Goal: Information Seeking & Learning: Learn about a topic

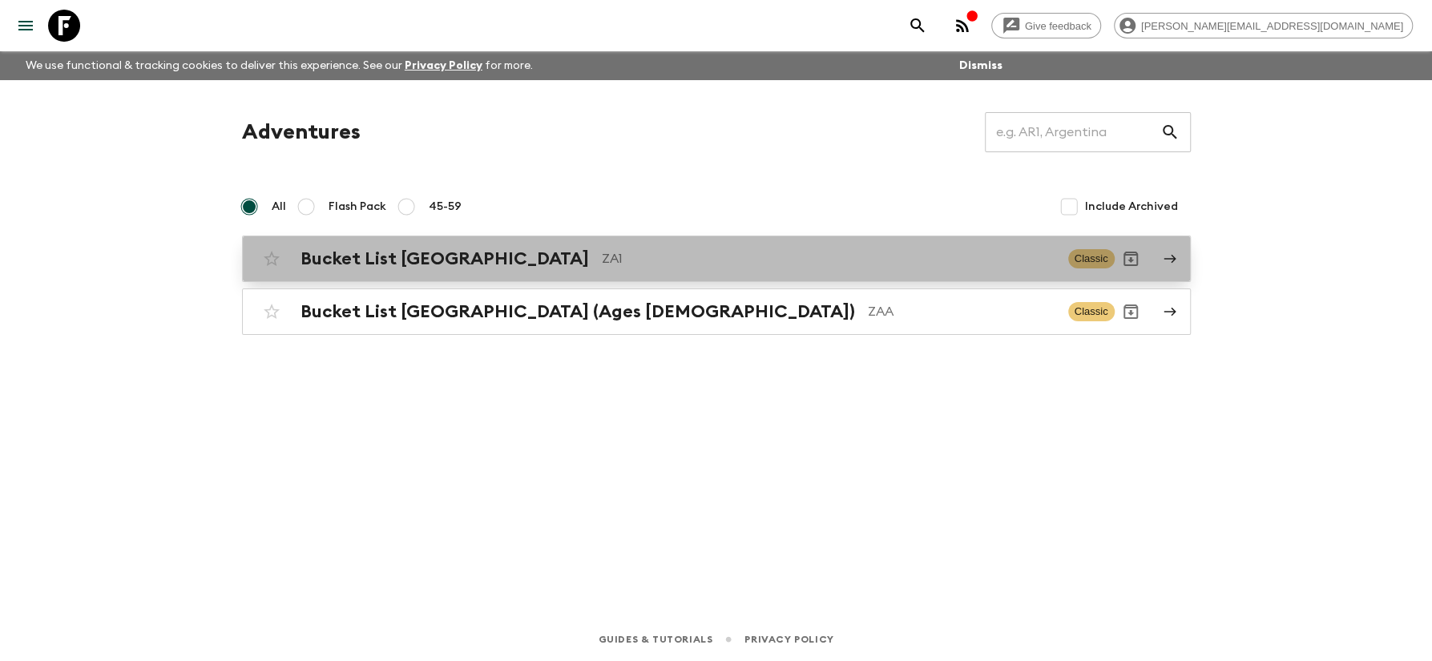
click at [377, 263] on h2 "Bucket List [GEOGRAPHIC_DATA]" at bounding box center [445, 258] width 289 height 21
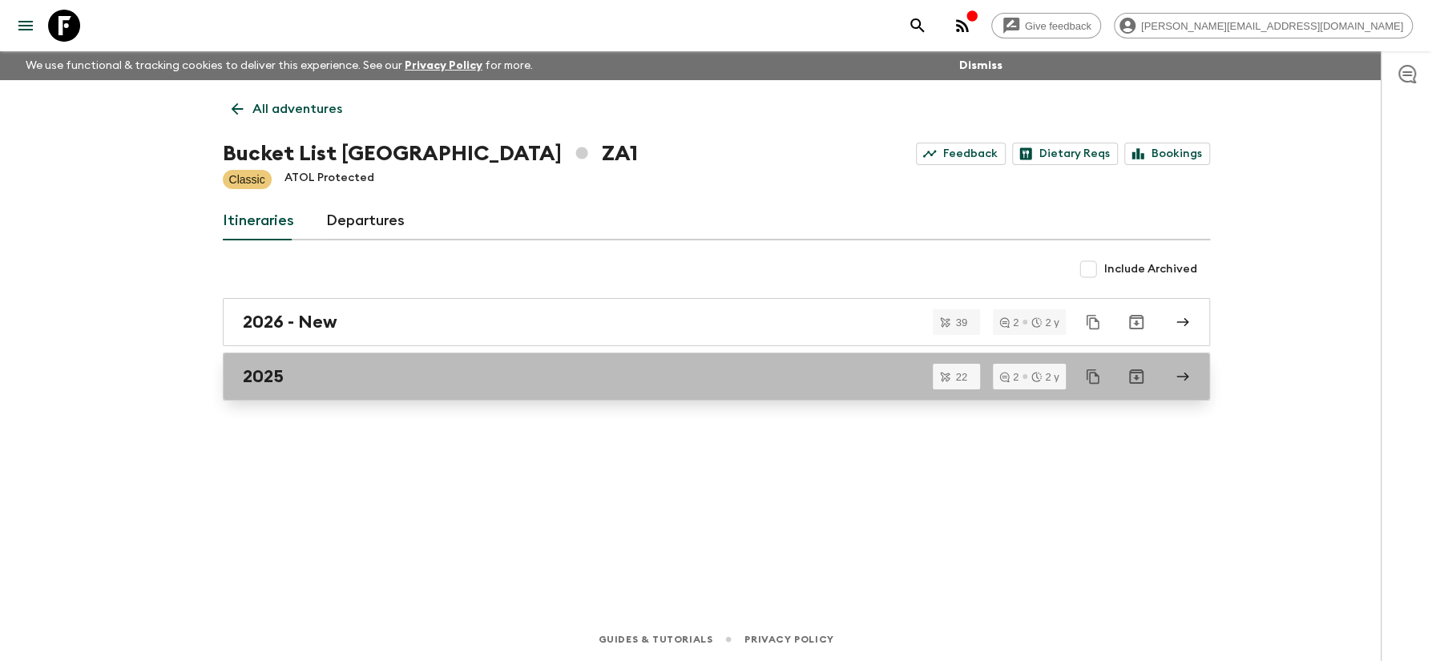
click at [281, 371] on h2 "2025" at bounding box center [263, 376] width 41 height 21
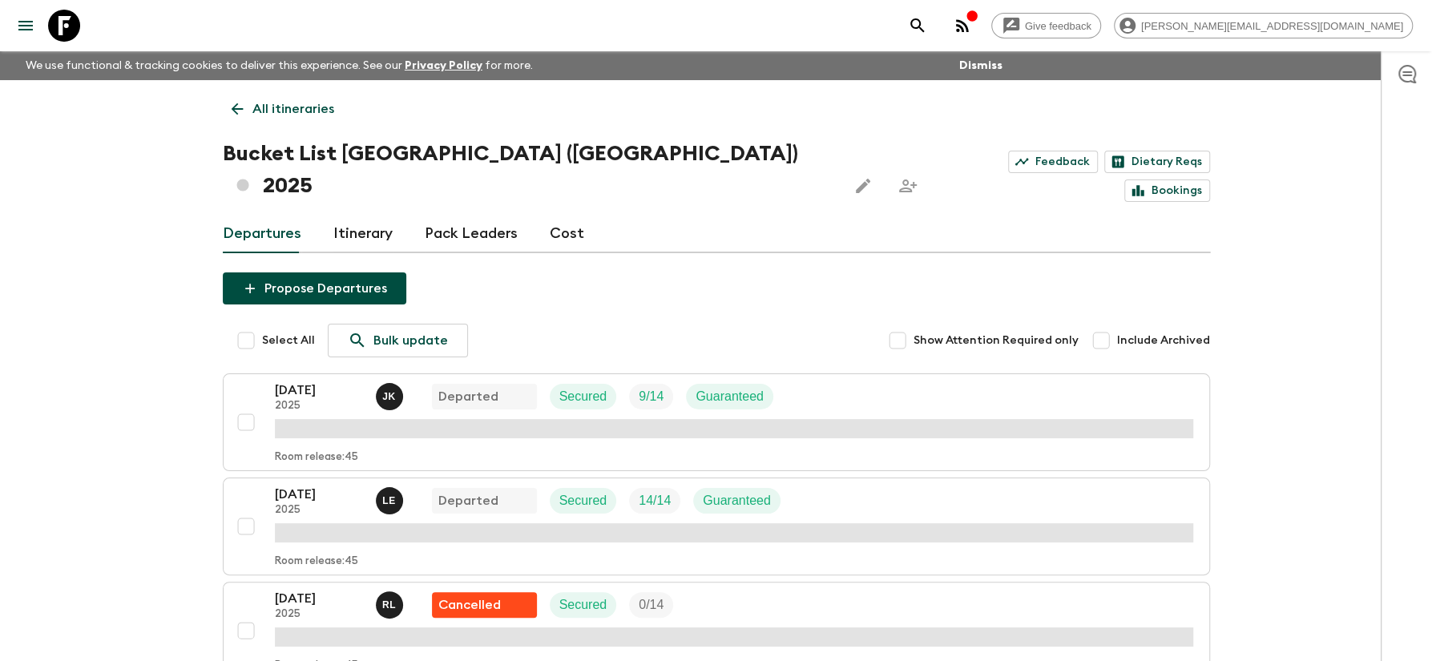
click at [554, 215] on link "Cost" at bounding box center [567, 234] width 34 height 38
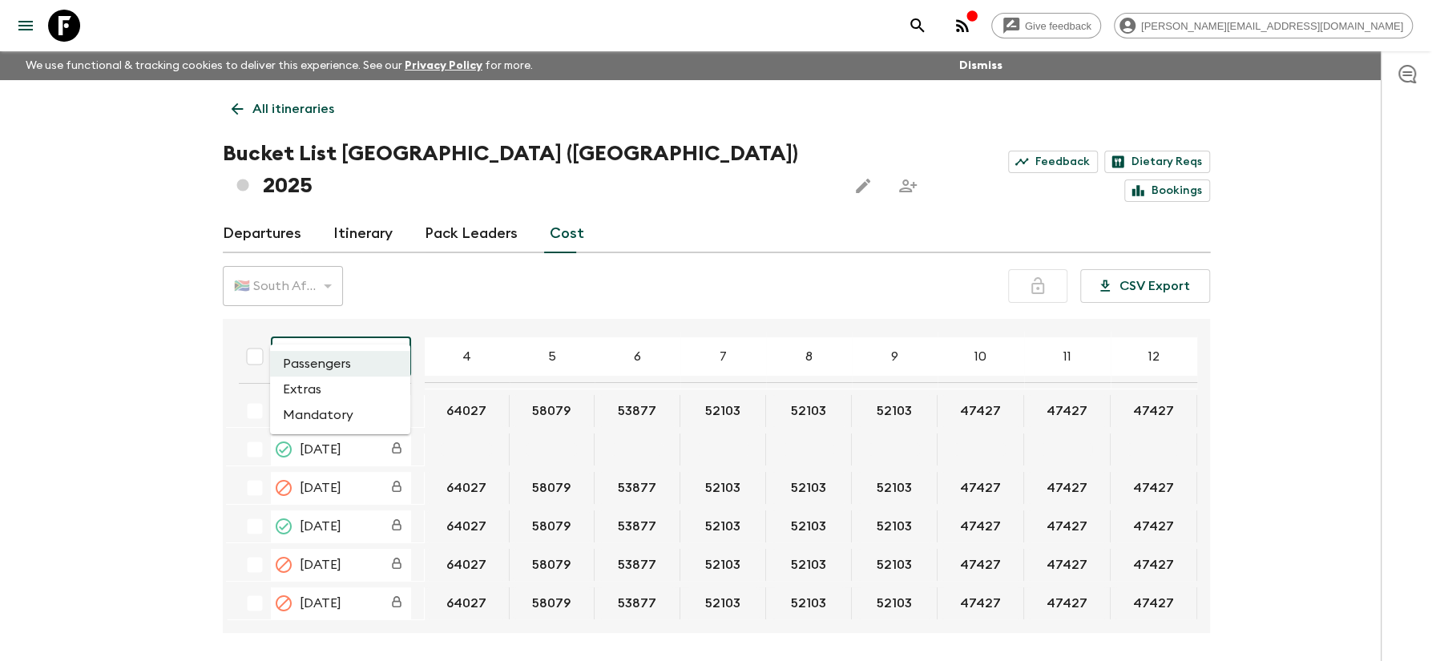
click at [394, 329] on body "Give feedback [PERSON_NAME][EMAIL_ADDRESS][DOMAIN_NAME] We use functional & tra…" at bounding box center [716, 360] width 1432 height 721
click at [325, 388] on li "Extras" at bounding box center [340, 390] width 140 height 26
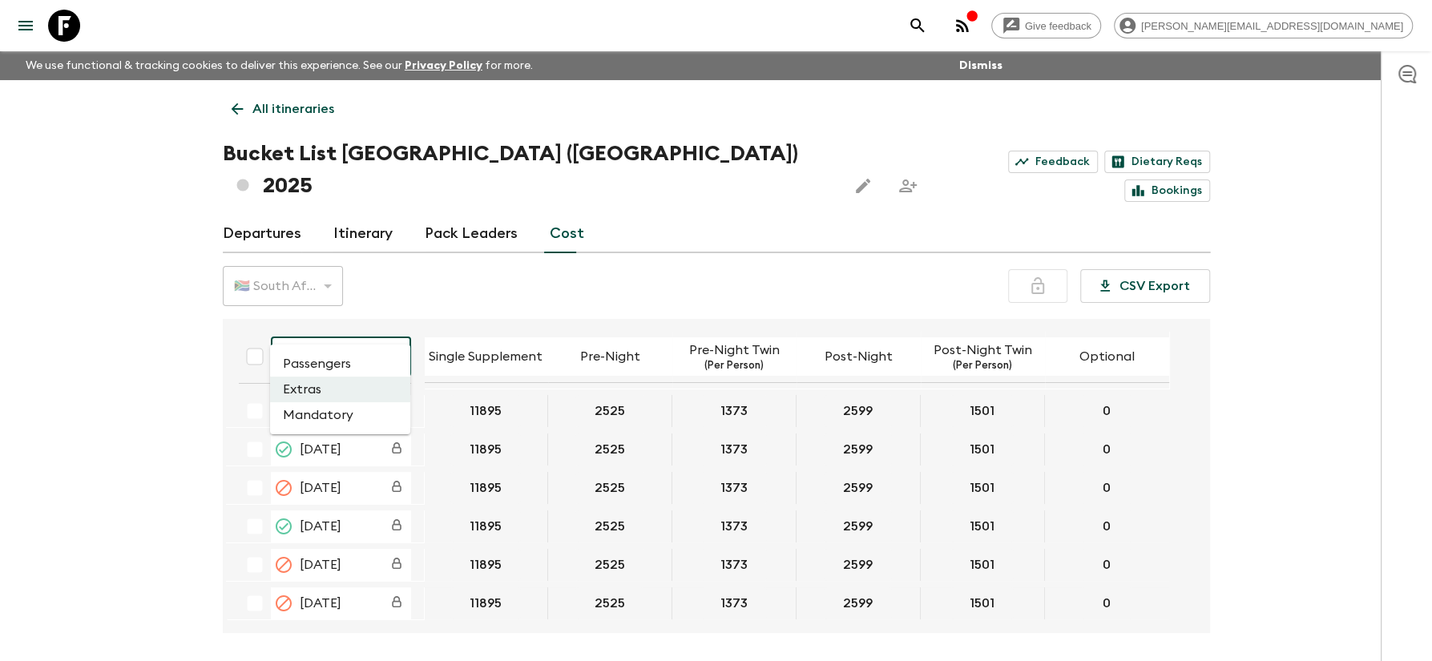
click at [398, 334] on body "Give feedback [PERSON_NAME][EMAIL_ADDRESS][DOMAIN_NAME] We use functional & tra…" at bounding box center [716, 360] width 1432 height 721
click at [333, 411] on li "Mandatory" at bounding box center [340, 415] width 140 height 26
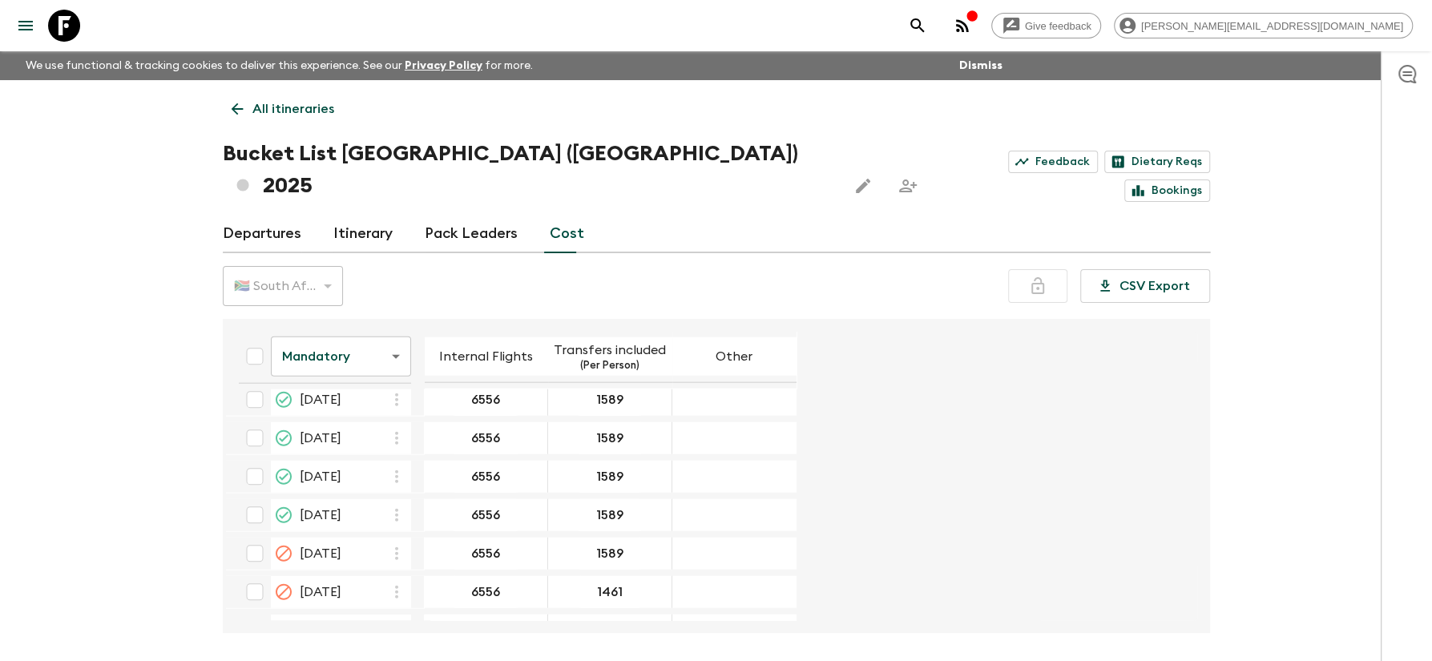
scroll to position [2795, 0]
